Goal: Information Seeking & Learning: Check status

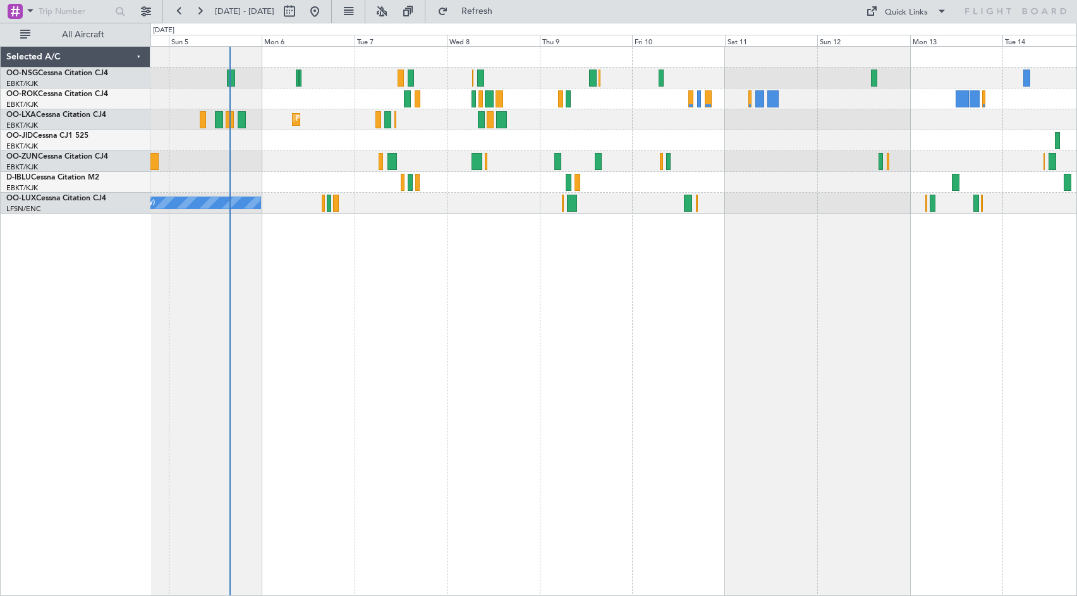
click at [641, 288] on div "AOG Maint Kortrijk-[GEOGRAPHIC_DATA] Planned Maint [GEOGRAPHIC_DATA]-[GEOGRAPHI…" at bounding box center [613, 321] width 926 height 550
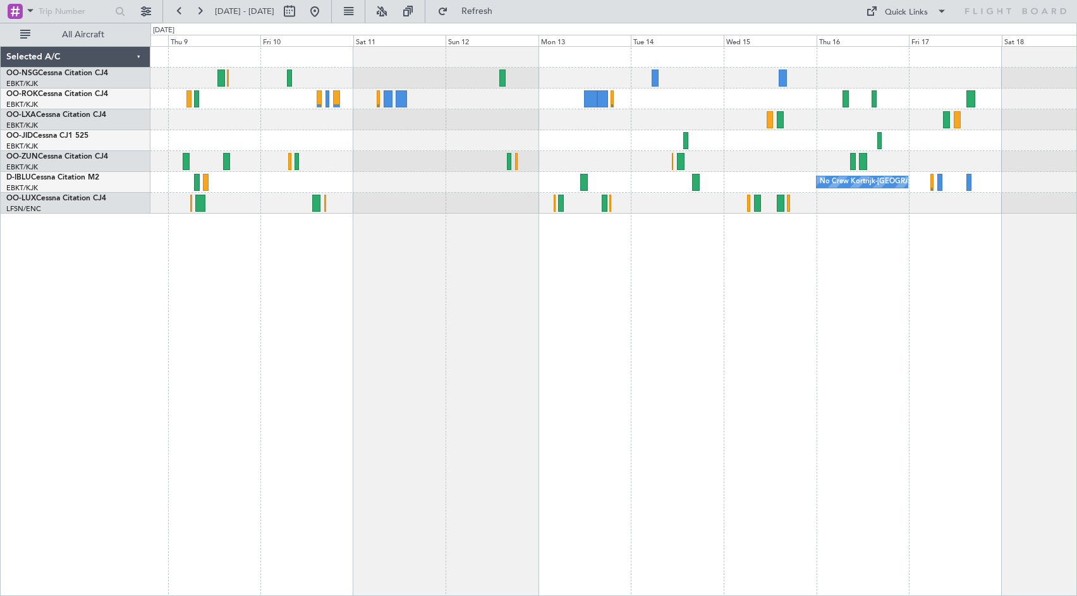
click at [376, 123] on div "Planned Maint Kortrijk-[GEOGRAPHIC_DATA] No Crew Kortrijk-[GEOGRAPHIC_DATA]" at bounding box center [613, 130] width 926 height 167
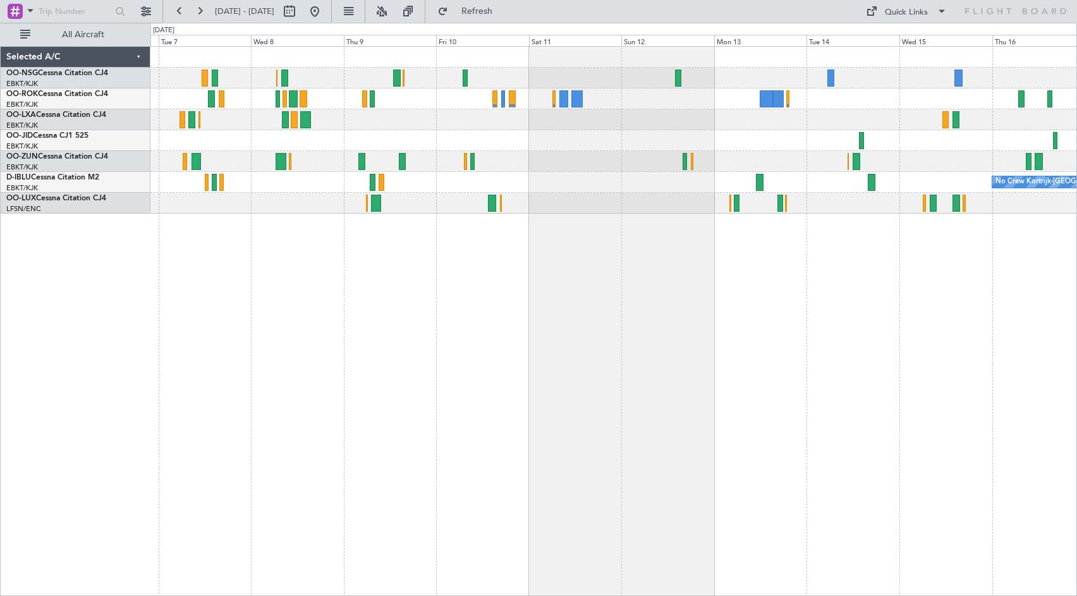
click at [574, 123] on div "Planned Maint Kortrijk-[GEOGRAPHIC_DATA]" at bounding box center [613, 119] width 926 height 21
click at [907, 12] on div "Quick Links" at bounding box center [906, 12] width 43 height 13
click at [902, 71] on button "Crew Board" at bounding box center [909, 72] width 95 height 30
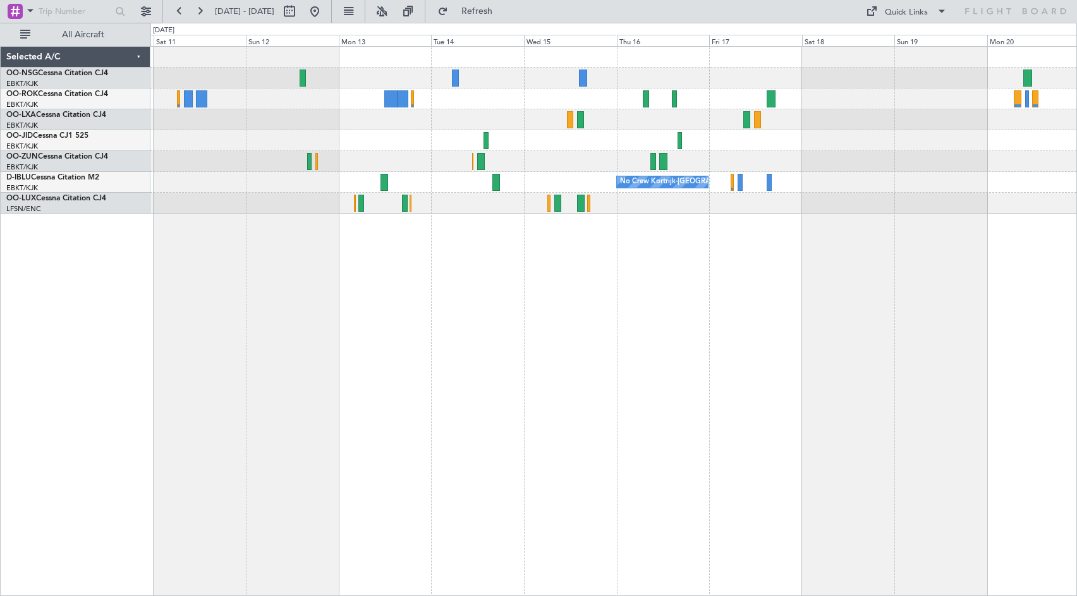
click at [478, 366] on div "No Crew Kortrijk-[GEOGRAPHIC_DATA]" at bounding box center [613, 321] width 926 height 550
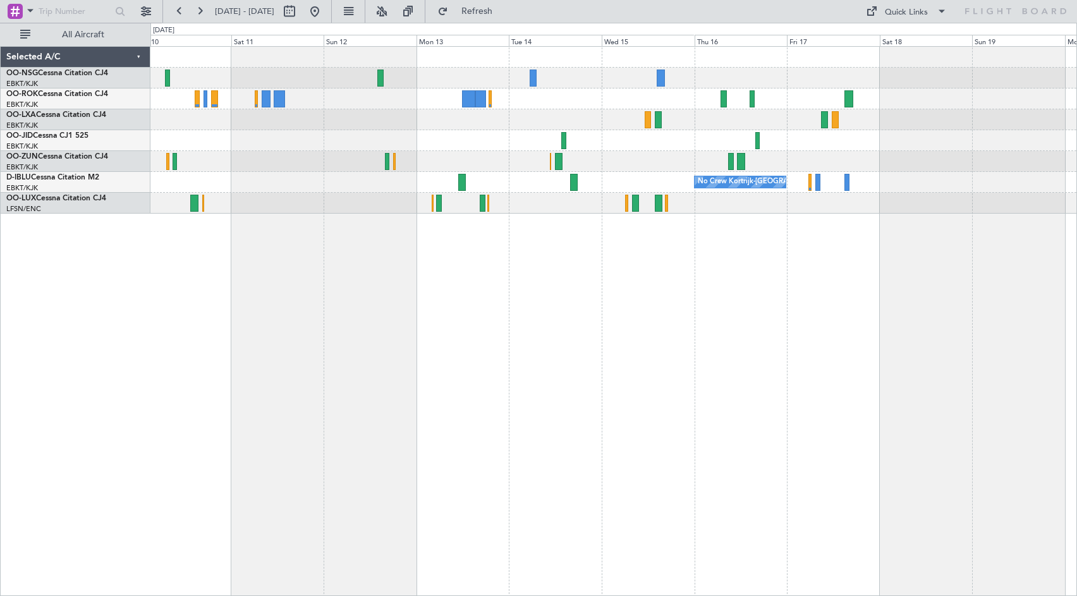
click at [589, 281] on div "No Crew Kortrijk-[GEOGRAPHIC_DATA]" at bounding box center [613, 321] width 926 height 550
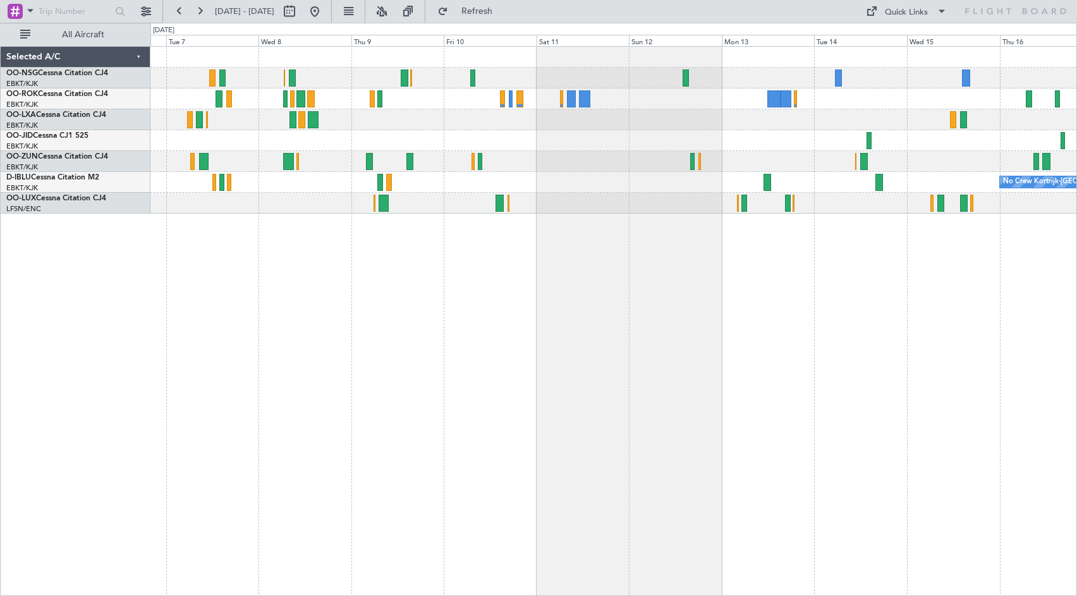
click at [672, 341] on div "Planned Maint Kortrijk-[GEOGRAPHIC_DATA] No Crew Kortrijk-[GEOGRAPHIC_DATA] No …" at bounding box center [613, 321] width 926 height 550
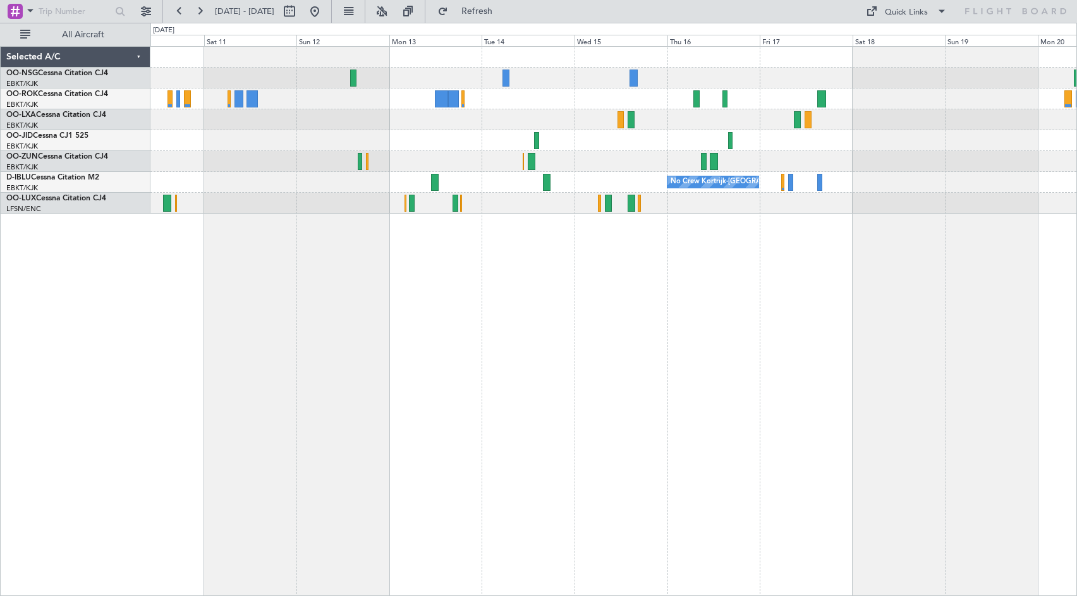
click at [444, 142] on div at bounding box center [613, 140] width 926 height 21
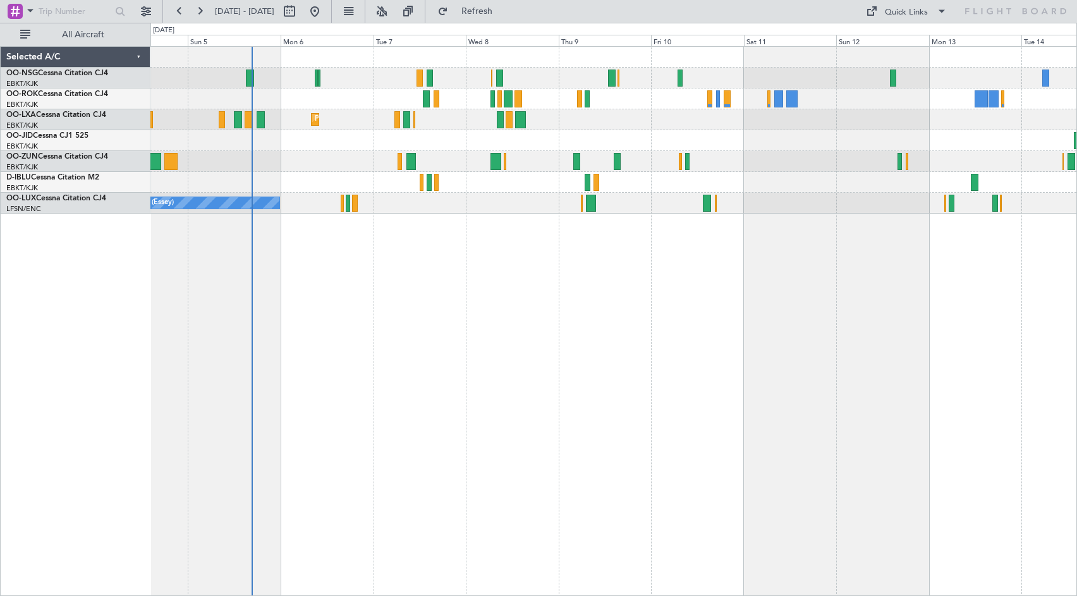
click at [1001, 269] on div "AOG Maint Kortrijk-[GEOGRAPHIC_DATA] Planned Maint [GEOGRAPHIC_DATA]-[GEOGRAPHI…" at bounding box center [613, 321] width 926 height 550
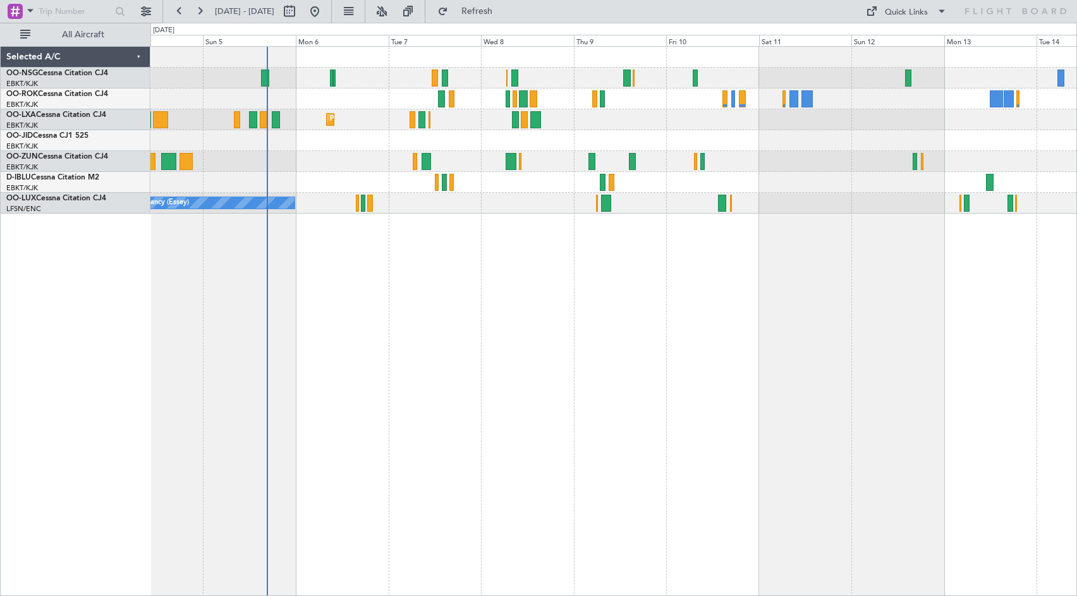
click at [606, 277] on div "AOG Maint Kortrijk-[GEOGRAPHIC_DATA] Planned Maint [GEOGRAPHIC_DATA]-[GEOGRAPHI…" at bounding box center [613, 321] width 926 height 550
